Goal: Task Accomplishment & Management: Manage account settings

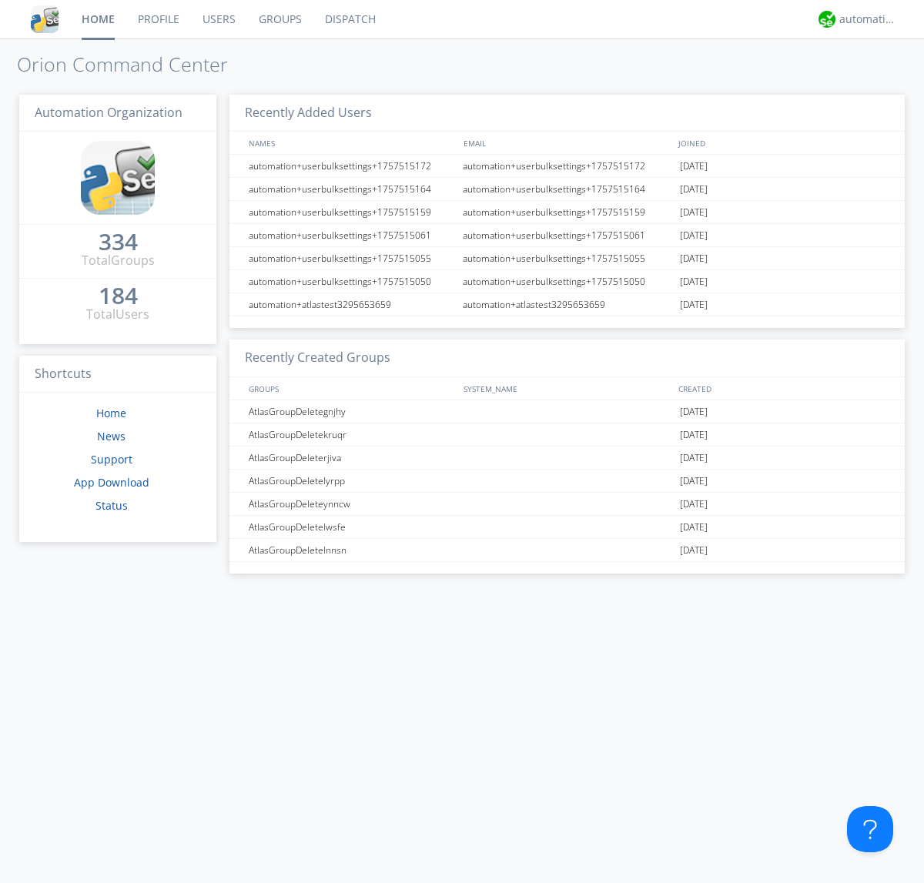
click at [218, 19] on link "Users" at bounding box center [219, 19] width 56 height 38
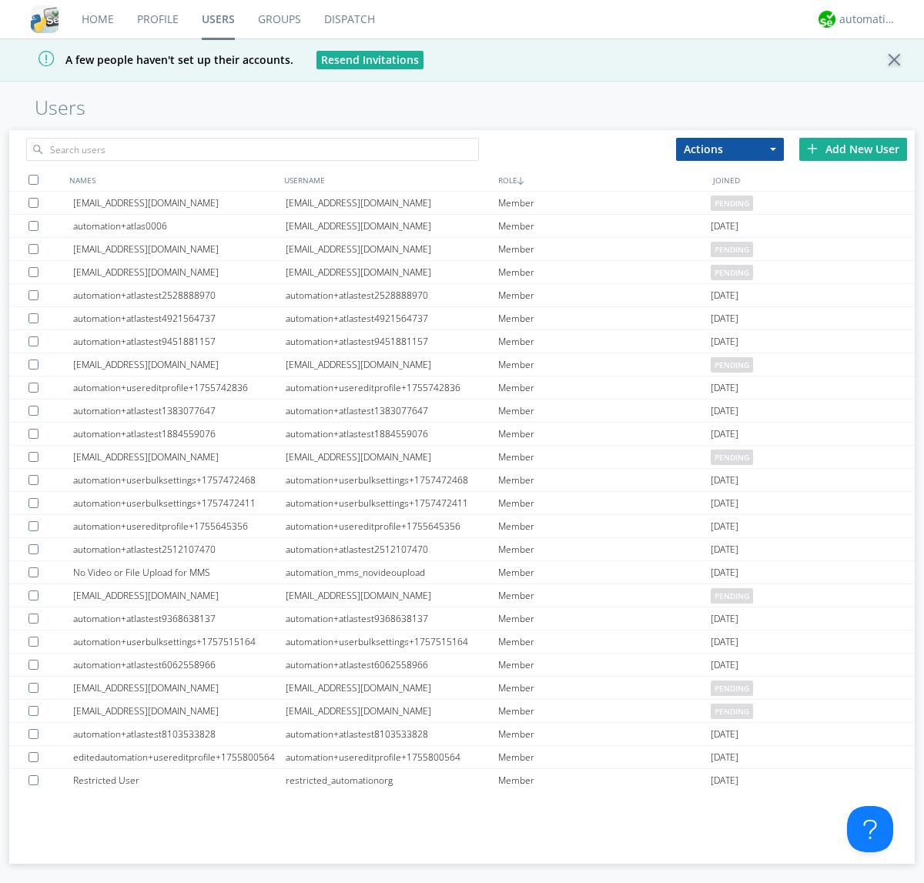
click at [853, 149] on div "Add New User" at bounding box center [853, 149] width 108 height 23
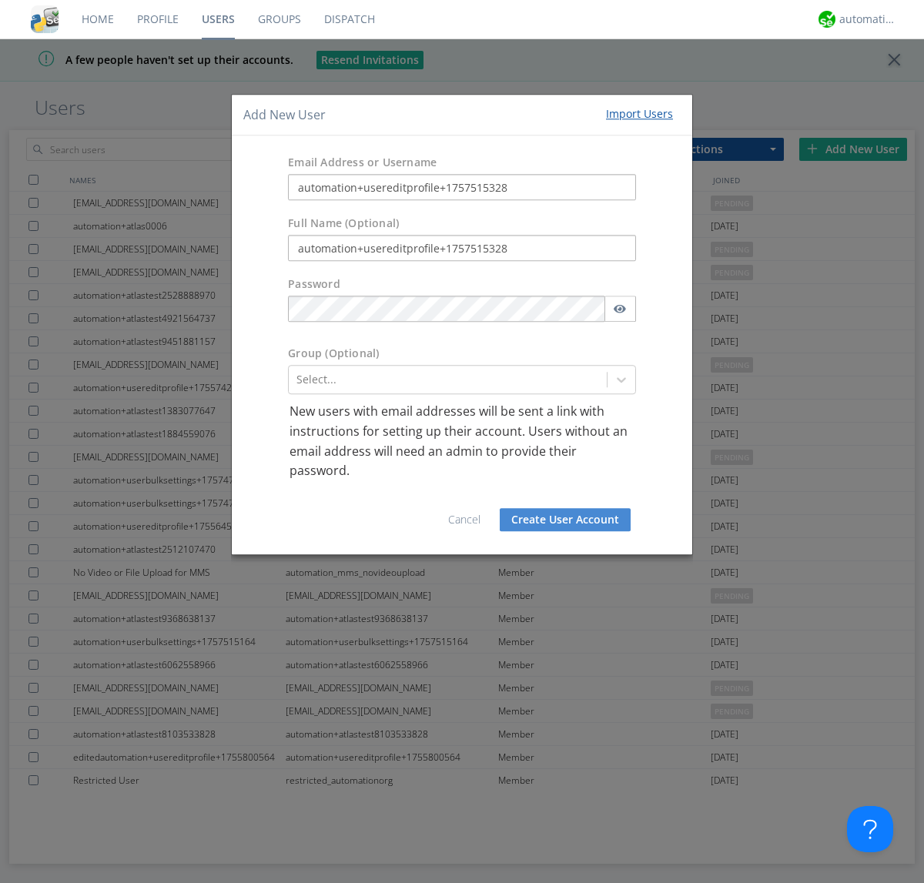
click at [565, 519] on button "Create User Account" at bounding box center [565, 519] width 131 height 23
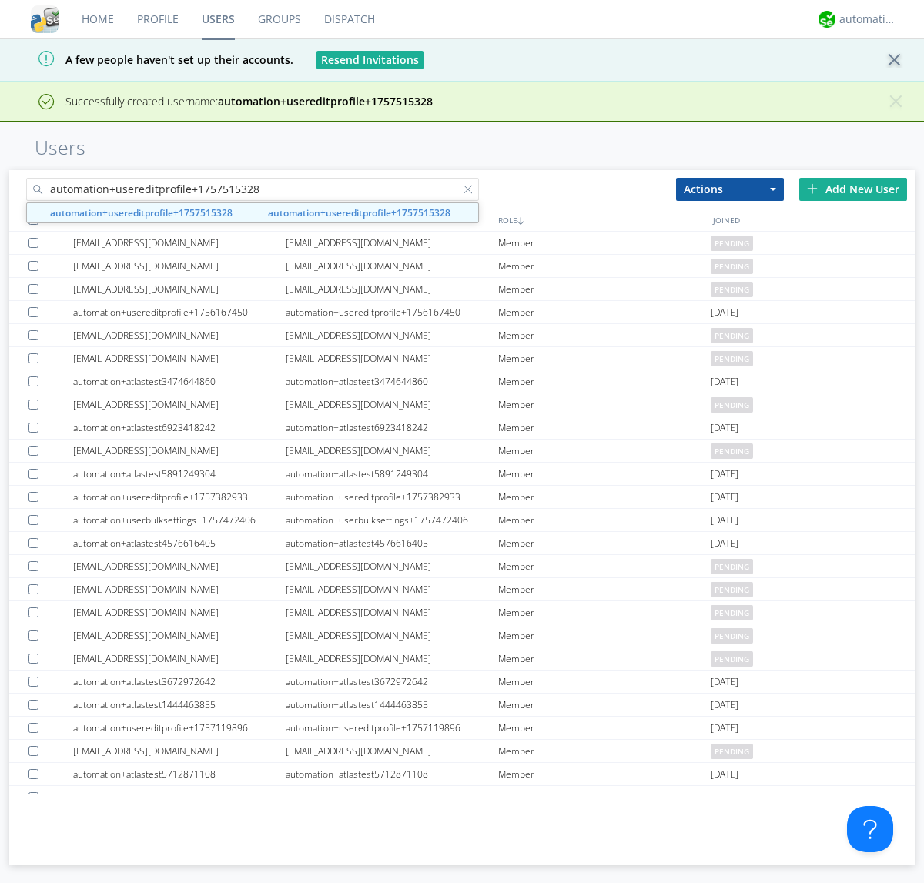
type input "automation+usereditprofile+1757515328"
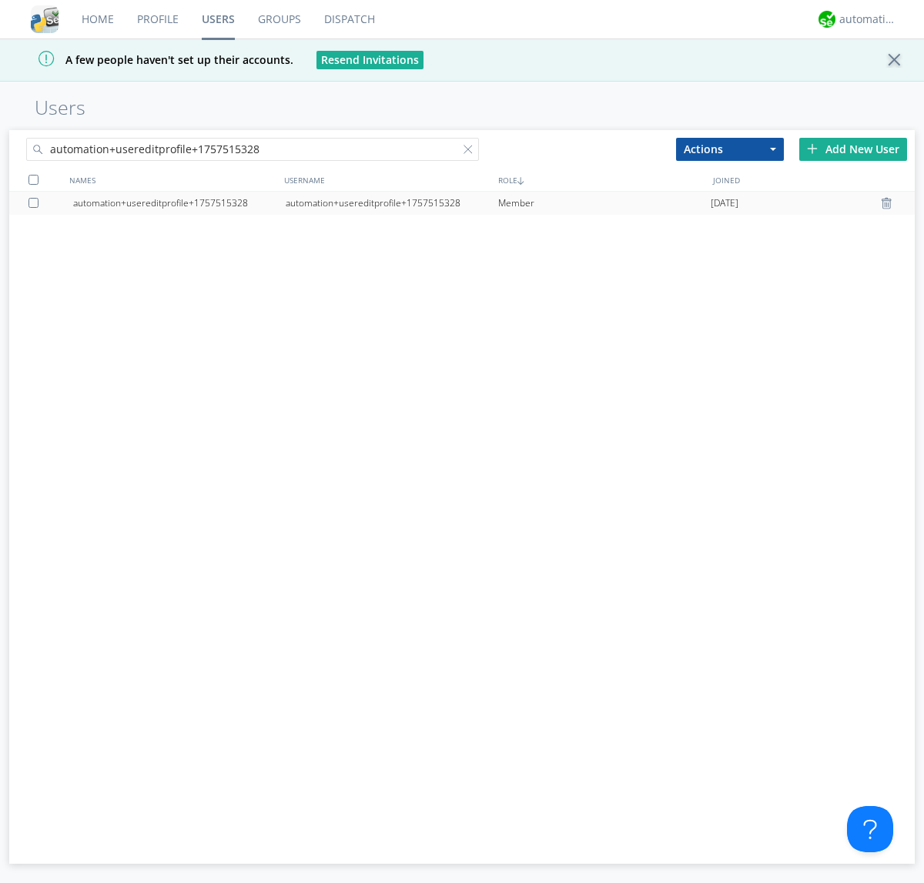
click at [391, 202] on div "automation+usereditprofile+1757515328" at bounding box center [392, 203] width 212 height 23
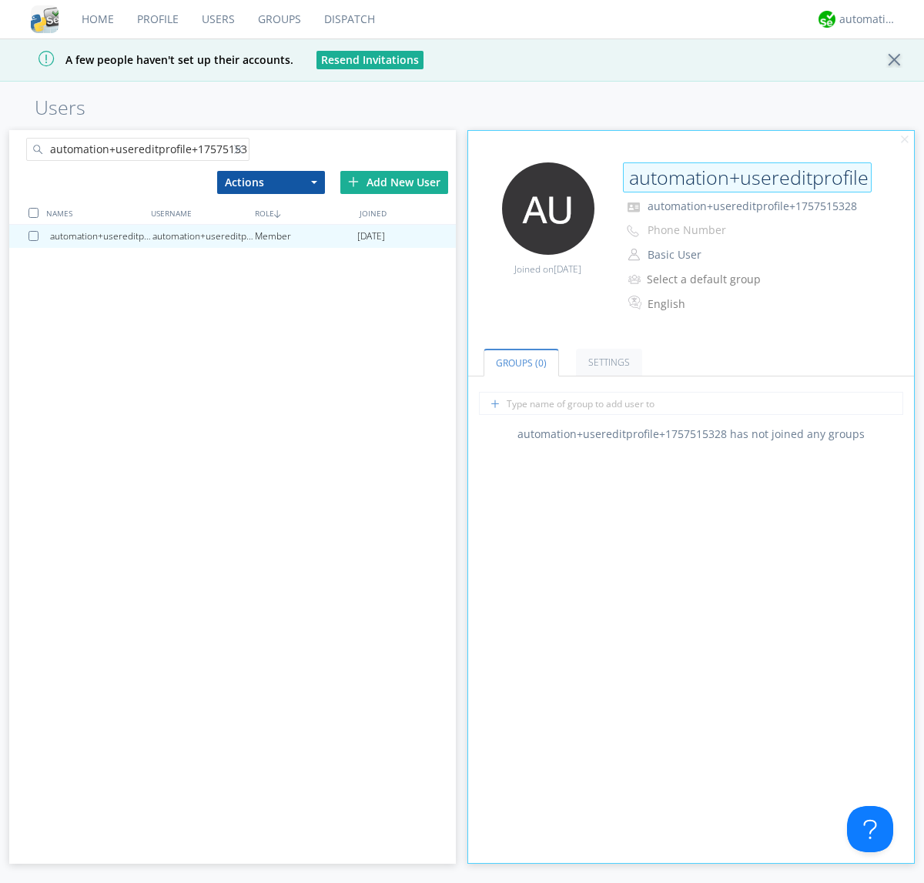
click at [747, 177] on input "automation+usereditprofile+1757515328" at bounding box center [747, 177] width 249 height 31
type input "editedautomation+usereditprofile+1757515328"
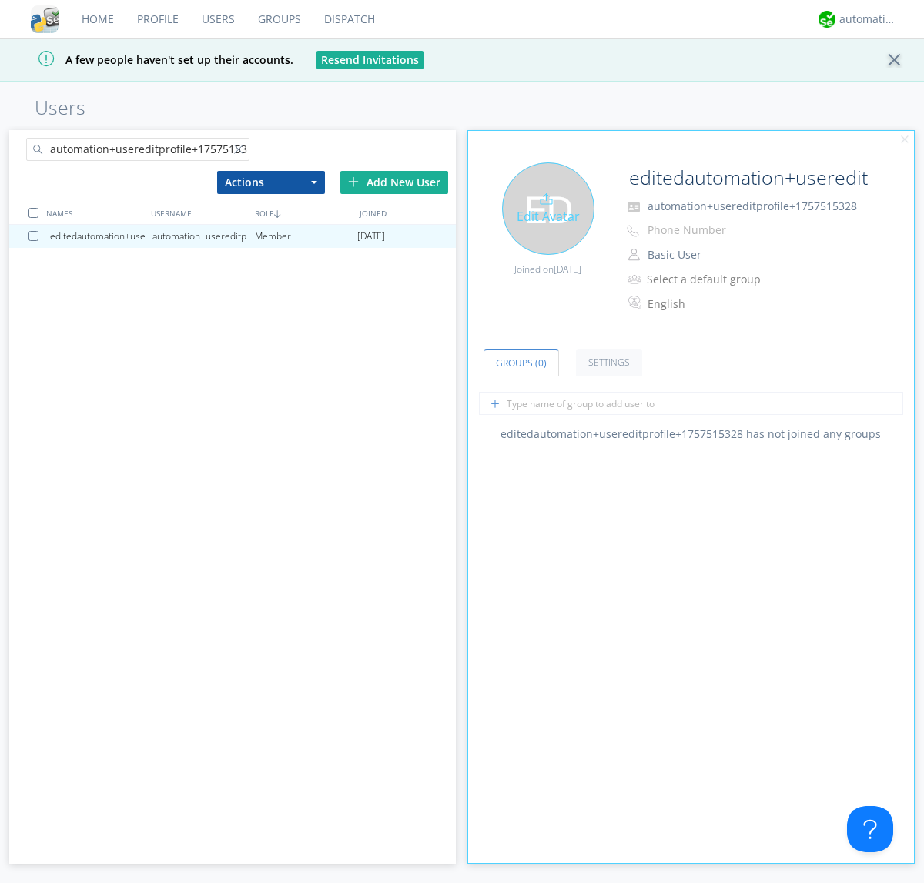
click at [547, 208] on div "Edit Avatar" at bounding box center [548, 208] width 92 height 92
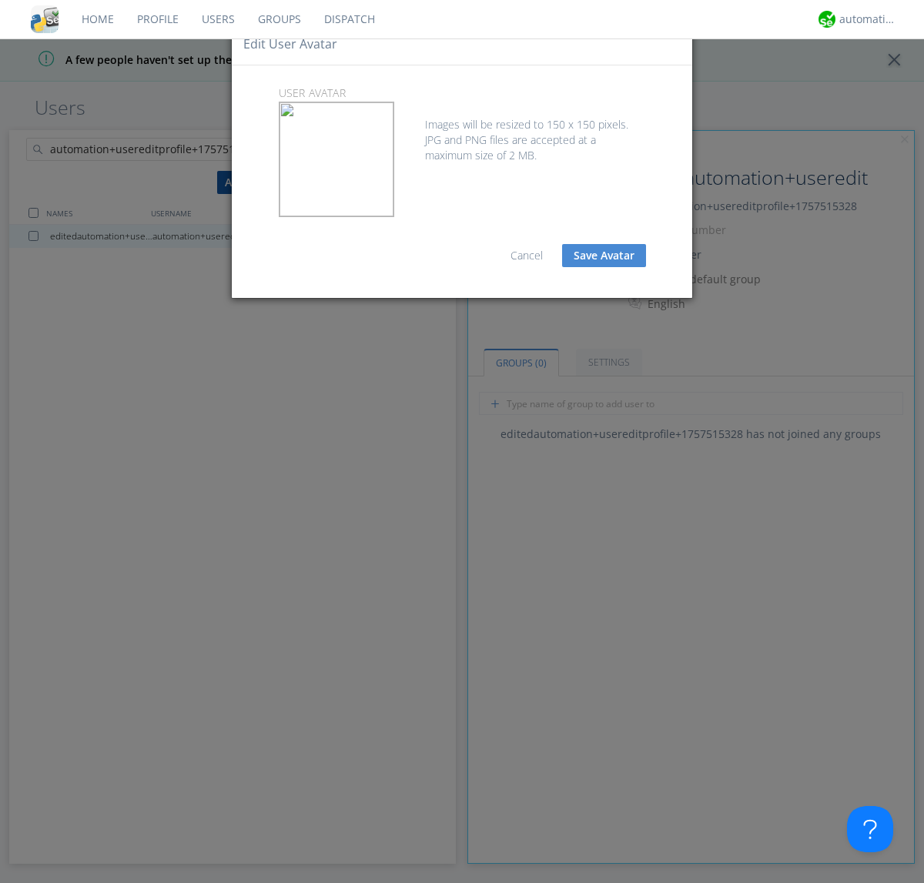
click at [604, 256] on button "Save Avatar" at bounding box center [604, 255] width 84 height 23
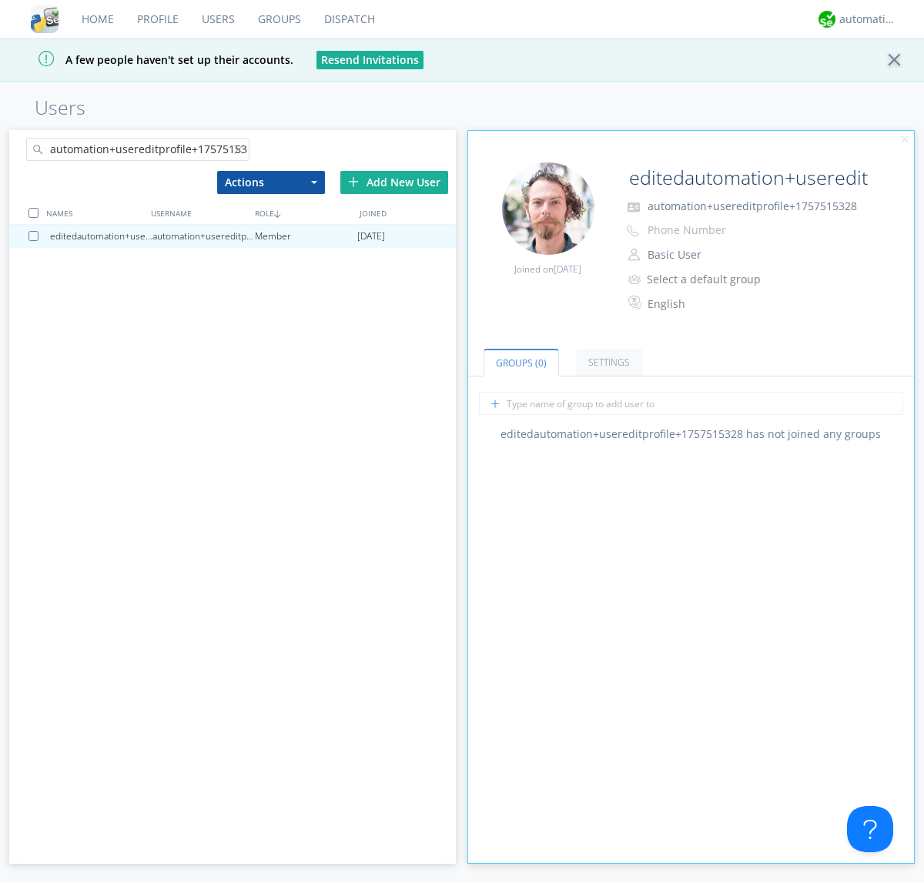
click at [241, 152] on div at bounding box center [241, 152] width 15 height 15
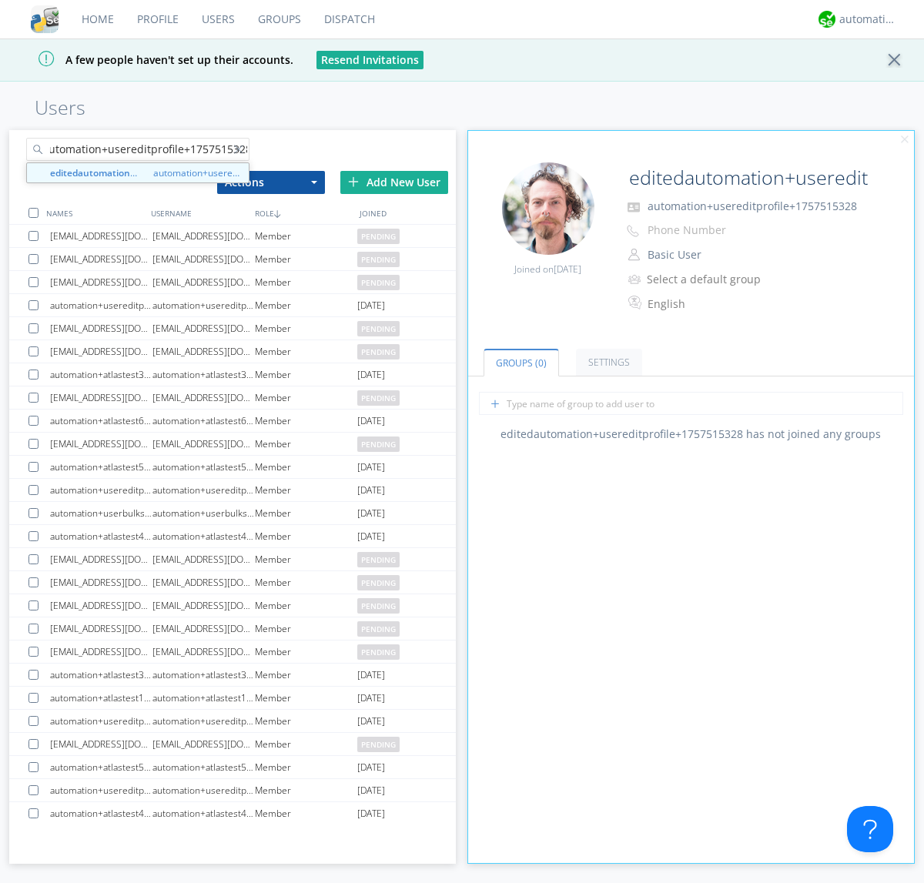
type input "editedautomation+usereditprofile+1757515328"
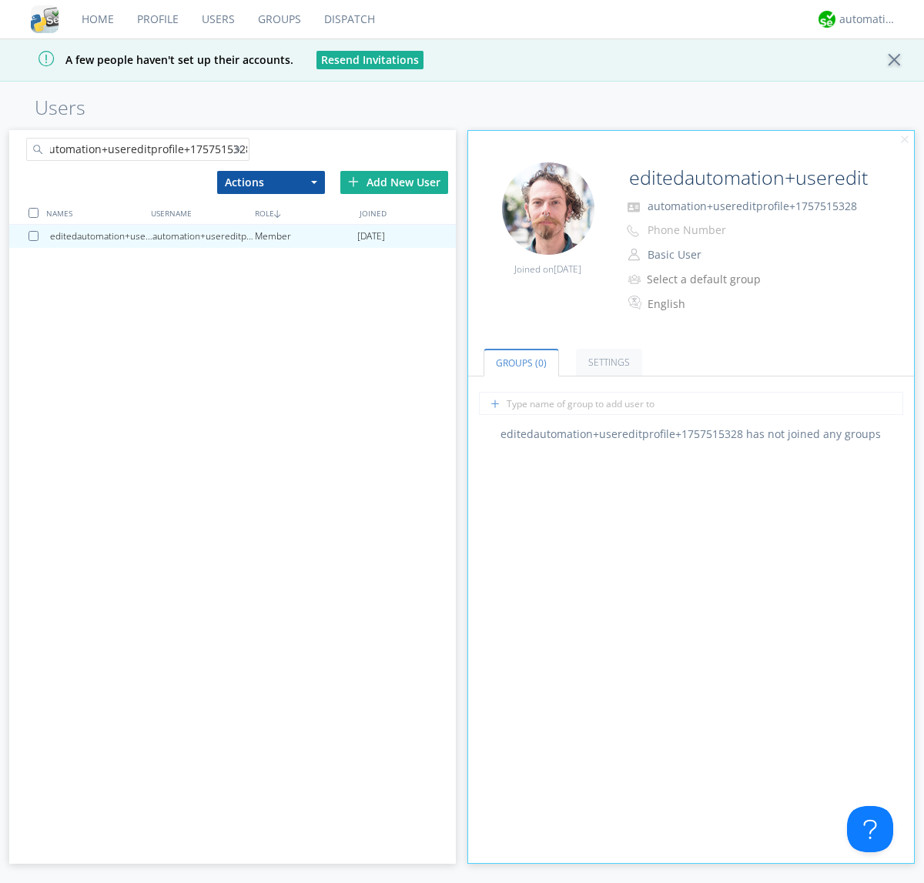
click at [33, 212] on div at bounding box center [33, 213] width 10 height 10
click at [270, 182] on button "Actions" at bounding box center [271, 182] width 108 height 23
click at [0, 0] on link "Delete User" at bounding box center [0, 0] width 0 height 0
